Goal: Task Accomplishment & Management: Use online tool/utility

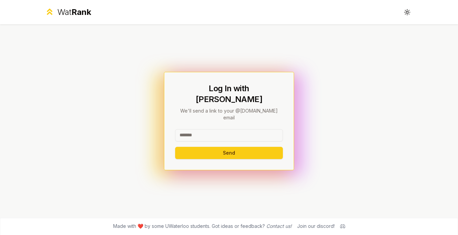
click at [217, 130] on input at bounding box center [229, 135] width 108 height 12
click at [213, 129] on input at bounding box center [229, 135] width 108 height 12
type input "********"
click at [216, 147] on button "Send" at bounding box center [229, 153] width 108 height 12
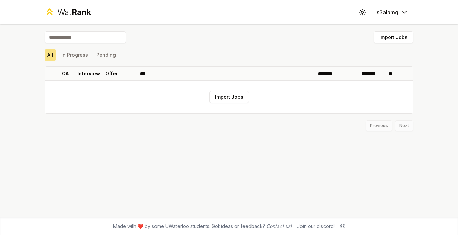
click at [118, 38] on input at bounding box center [85, 37] width 81 height 12
click at [74, 14] on span "Rank" at bounding box center [82, 12] width 20 height 10
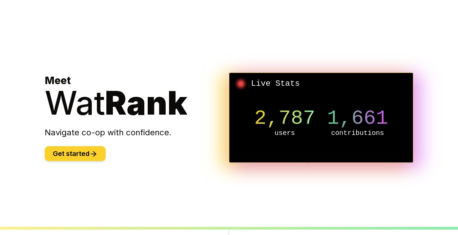
click at [85, 158] on button "Get started" at bounding box center [75, 153] width 61 height 15
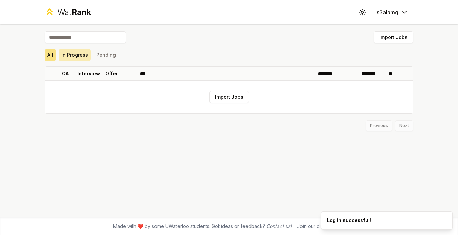
click at [73, 57] on button "In Progress" at bounding box center [75, 55] width 32 height 12
click at [107, 55] on button "Pending" at bounding box center [106, 55] width 25 height 12
click at [54, 54] on button "All" at bounding box center [50, 55] width 11 height 12
click at [65, 5] on div "Wat Rank Toggle theme s3alamgi" at bounding box center [229, 12] width 391 height 24
click at [65, 9] on div "Wat Rank" at bounding box center [74, 12] width 34 height 11
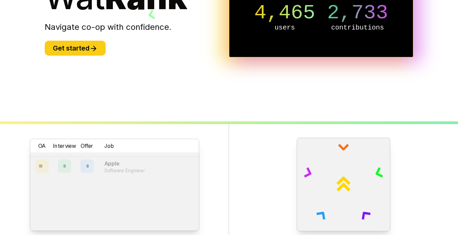
scroll to position [68, 0]
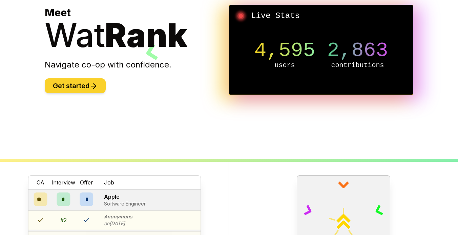
click at [100, 91] on button "Get started" at bounding box center [75, 85] width 61 height 15
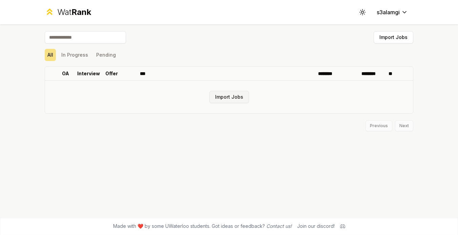
click at [223, 96] on button "Import Jobs" at bounding box center [230, 97] width 40 height 12
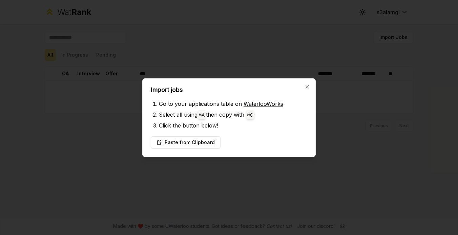
click at [253, 115] on code "⌘ C" at bounding box center [251, 115] width 6 height 5
drag, startPoint x: 269, startPoint y: 113, endPoint x: 170, endPoint y: 111, distance: 98.7
click at [170, 111] on li "Select all using ⌘ A then copy with ⌘ C" at bounding box center [233, 114] width 149 height 11
click at [181, 96] on div "Import jobs Go to your applications table on WaterlooWorks Select all using ⌘ A…" at bounding box center [229, 117] width 174 height 79
click at [254, 102] on link "WaterlooWorks" at bounding box center [264, 103] width 40 height 7
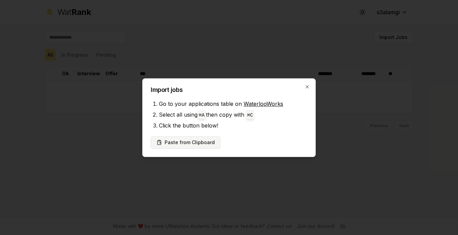
click at [200, 145] on button "Paste from Clipboard" at bounding box center [186, 142] width 70 height 12
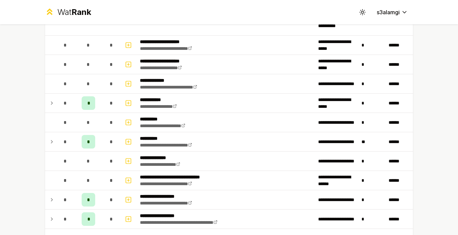
scroll to position [779, 0]
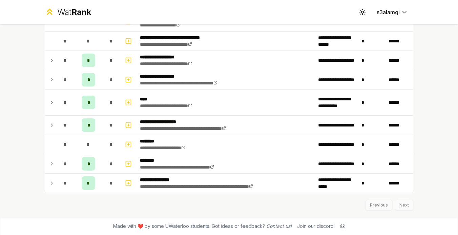
click at [217, 194] on div "Previous Next" at bounding box center [229, 202] width 369 height 18
click at [406, 207] on div "Previous Next" at bounding box center [229, 202] width 369 height 18
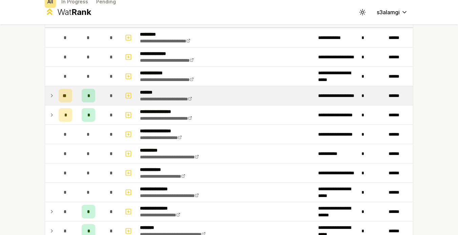
scroll to position [0, 0]
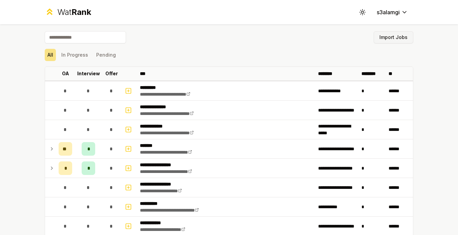
click at [391, 42] on button "Import Jobs" at bounding box center [394, 37] width 40 height 12
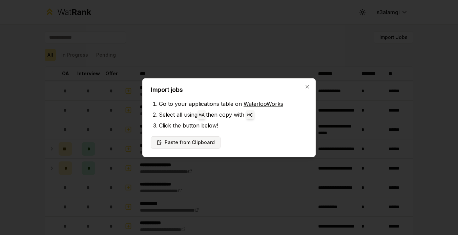
click at [204, 140] on button "Paste from Clipboard" at bounding box center [186, 142] width 70 height 12
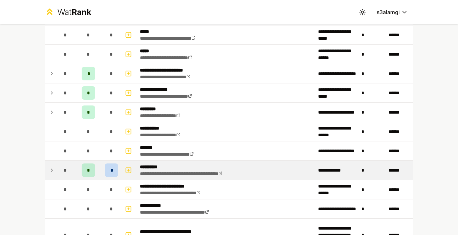
scroll to position [581, 0]
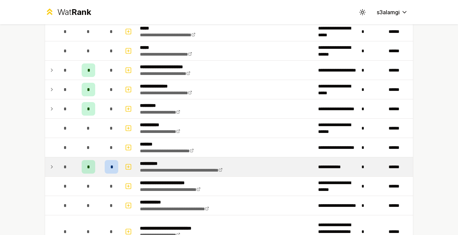
click at [91, 169] on div "*" at bounding box center [89, 167] width 14 height 14
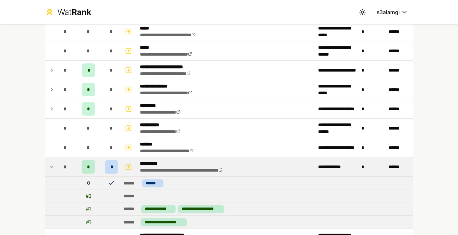
click at [81, 169] on td "*" at bounding box center [88, 166] width 27 height 19
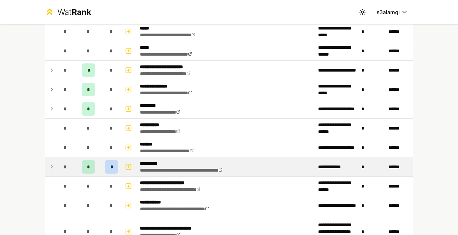
scroll to position [991, 0]
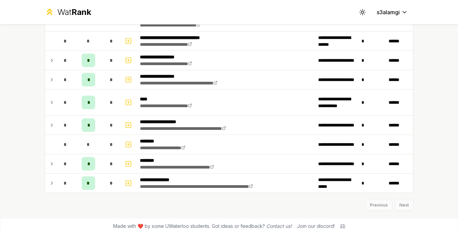
click at [407, 202] on div "Previous Next" at bounding box center [229, 202] width 369 height 18
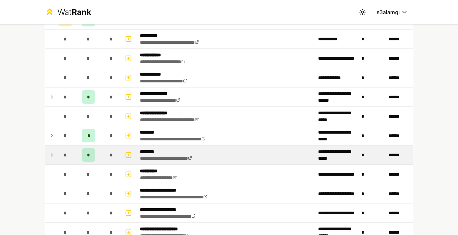
scroll to position [0, 0]
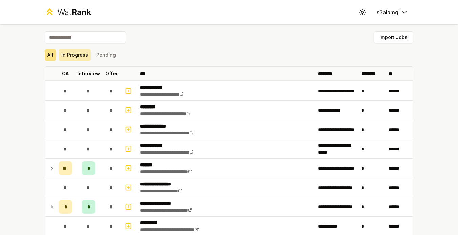
click at [83, 53] on button "In Progress" at bounding box center [75, 55] width 32 height 12
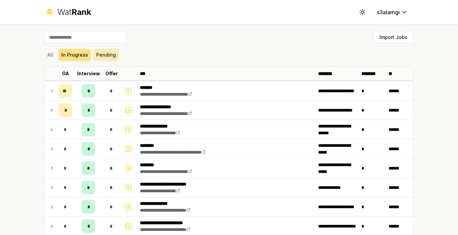
click at [104, 52] on button "Pending" at bounding box center [106, 55] width 25 height 12
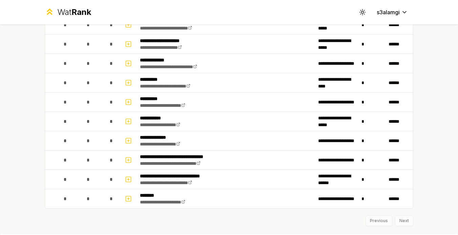
scroll to position [600, 0]
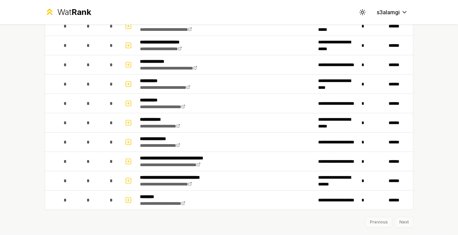
click at [409, 216] on div "Previous Next" at bounding box center [229, 219] width 369 height 18
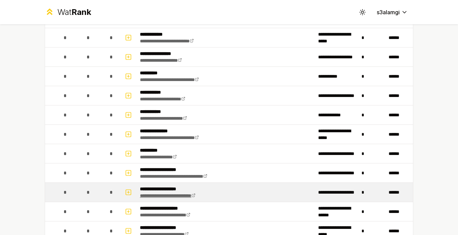
scroll to position [0, 0]
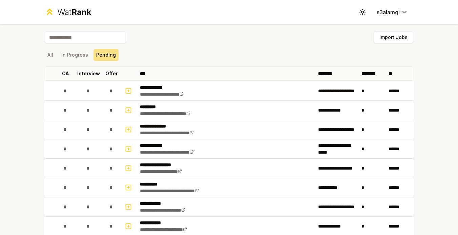
click at [57, 59] on div "All In Progress Pending" at bounding box center [229, 55] width 369 height 12
click at [53, 58] on button "All" at bounding box center [50, 55] width 11 height 12
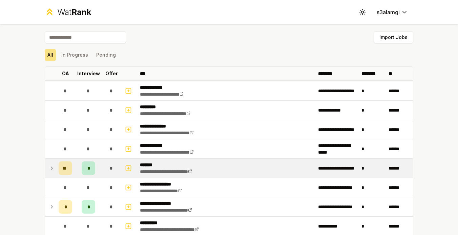
click at [49, 166] on td at bounding box center [50, 168] width 11 height 19
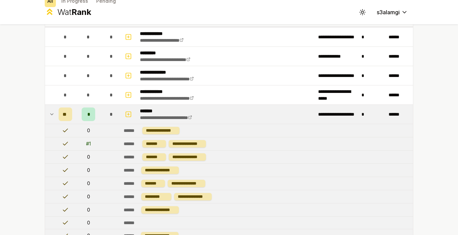
scroll to position [58, 0]
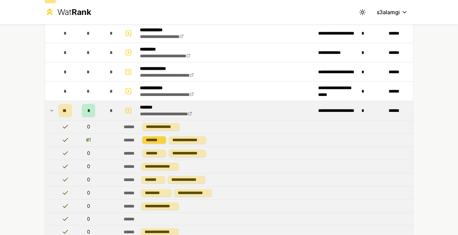
click at [154, 140] on div "*******" at bounding box center [154, 139] width 24 height 7
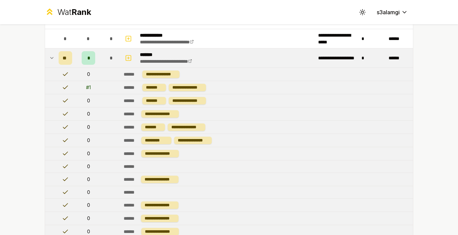
scroll to position [107, 0]
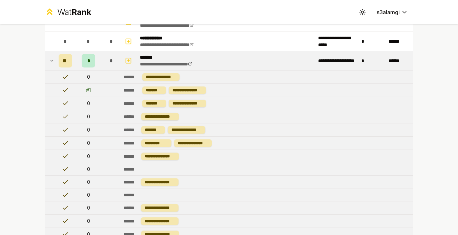
click at [53, 65] on td at bounding box center [50, 60] width 11 height 19
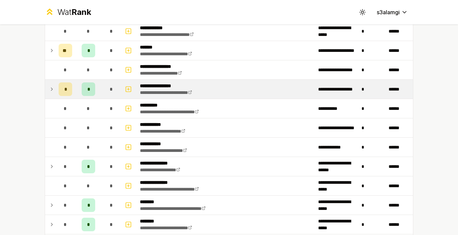
scroll to position [122, 0]
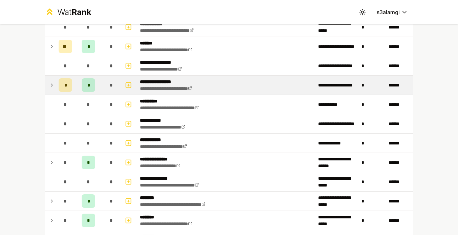
click at [55, 84] on td at bounding box center [50, 85] width 11 height 19
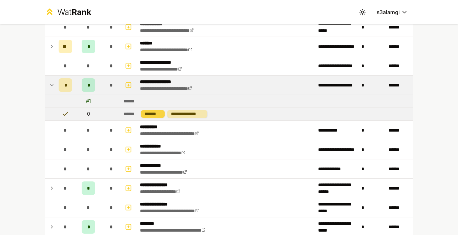
click at [160, 113] on div "*******" at bounding box center [153, 113] width 24 height 7
click at [187, 113] on div "**********" at bounding box center [188, 113] width 40 height 7
click at [52, 85] on icon at bounding box center [52, 84] width 3 height 1
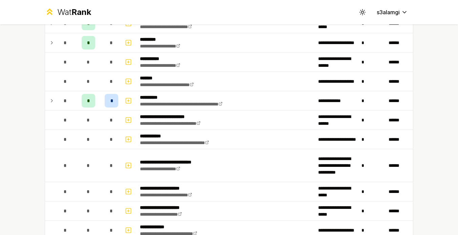
scroll to position [648, 0]
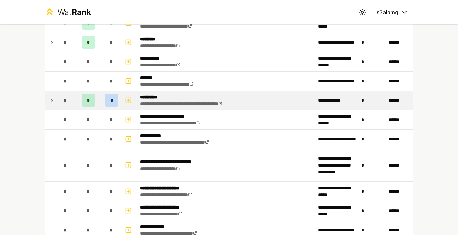
click at [111, 96] on div "*" at bounding box center [112, 101] width 14 height 14
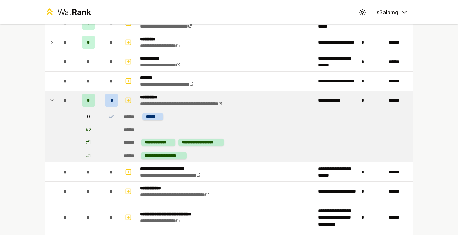
click at [110, 103] on div "*" at bounding box center [112, 101] width 14 height 14
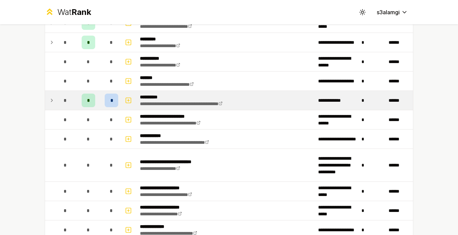
click at [89, 101] on span "*" at bounding box center [88, 100] width 3 height 7
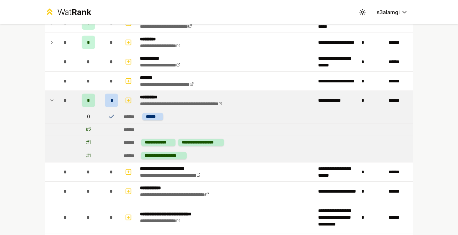
click at [89, 101] on span "*" at bounding box center [88, 100] width 3 height 7
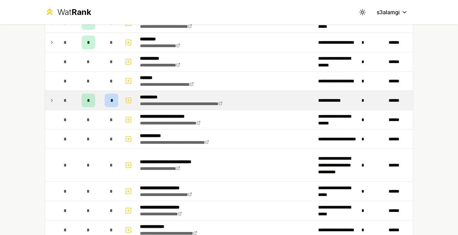
scroll to position [991, 0]
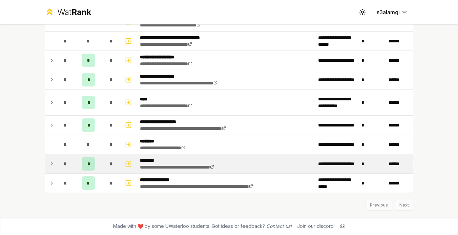
click at [88, 164] on span "*" at bounding box center [88, 163] width 2 height 7
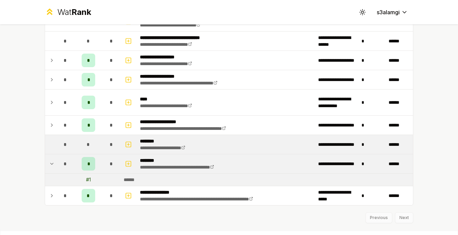
click at [89, 138] on div "*" at bounding box center [89, 145] width 14 height 14
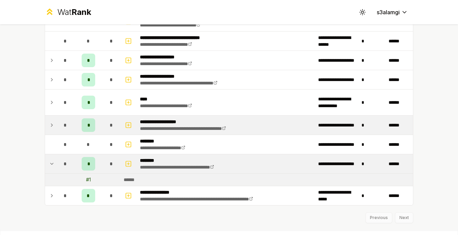
click at [88, 122] on span "*" at bounding box center [88, 125] width 2 height 7
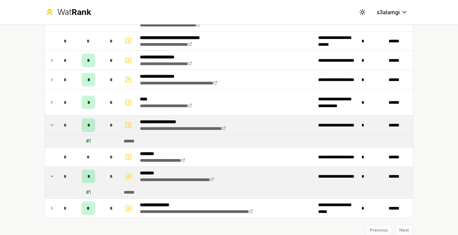
click at [88, 122] on span "*" at bounding box center [88, 125] width 2 height 7
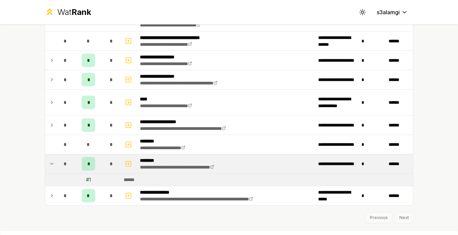
click at [90, 162] on div "*" at bounding box center [89, 164] width 14 height 14
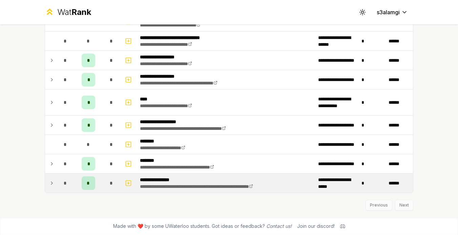
click at [89, 186] on div "*" at bounding box center [89, 183] width 14 height 14
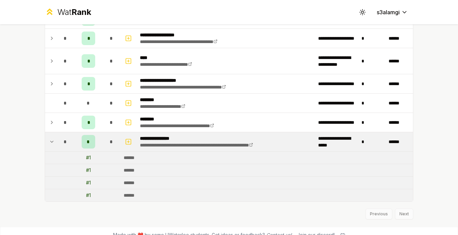
scroll to position [1036, 0]
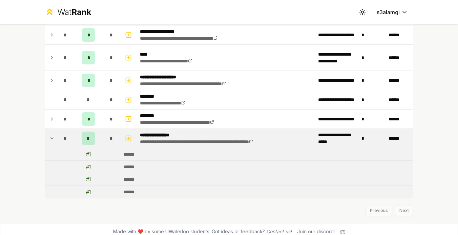
click at [47, 137] on td at bounding box center [50, 138] width 11 height 19
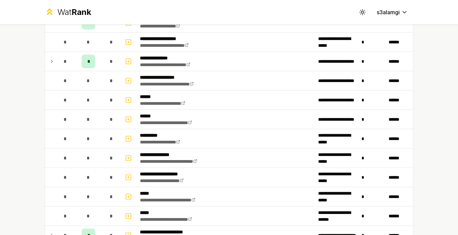
scroll to position [362, 0]
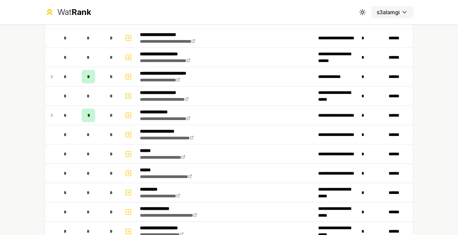
click at [381, 16] on html "**********" at bounding box center [229, 117] width 458 height 235
click at [390, 13] on html "**********" at bounding box center [229, 117] width 458 height 235
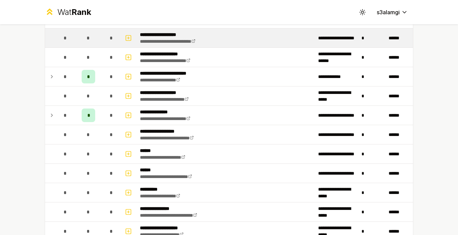
scroll to position [0, 0]
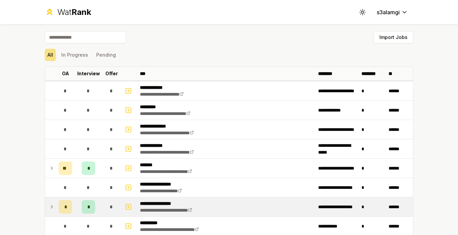
click at [81, 15] on span "Rank" at bounding box center [82, 12] width 20 height 10
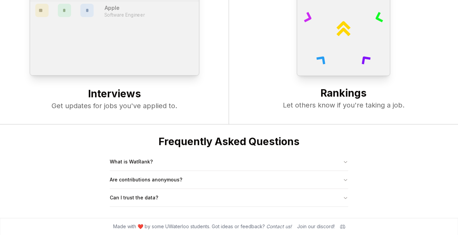
scroll to position [261, 0]
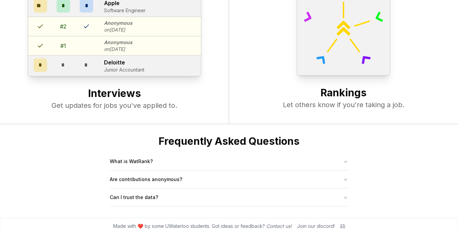
click at [150, 74] on div "* * * Deloitte Junior Accountant" at bounding box center [114, 65] width 173 height 21
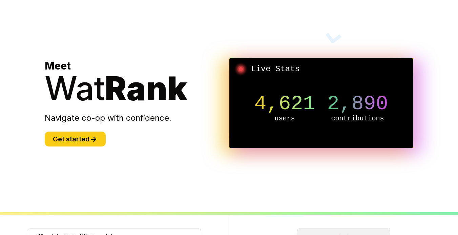
scroll to position [0, 0]
